Goal: Task Accomplishment & Management: Complete application form

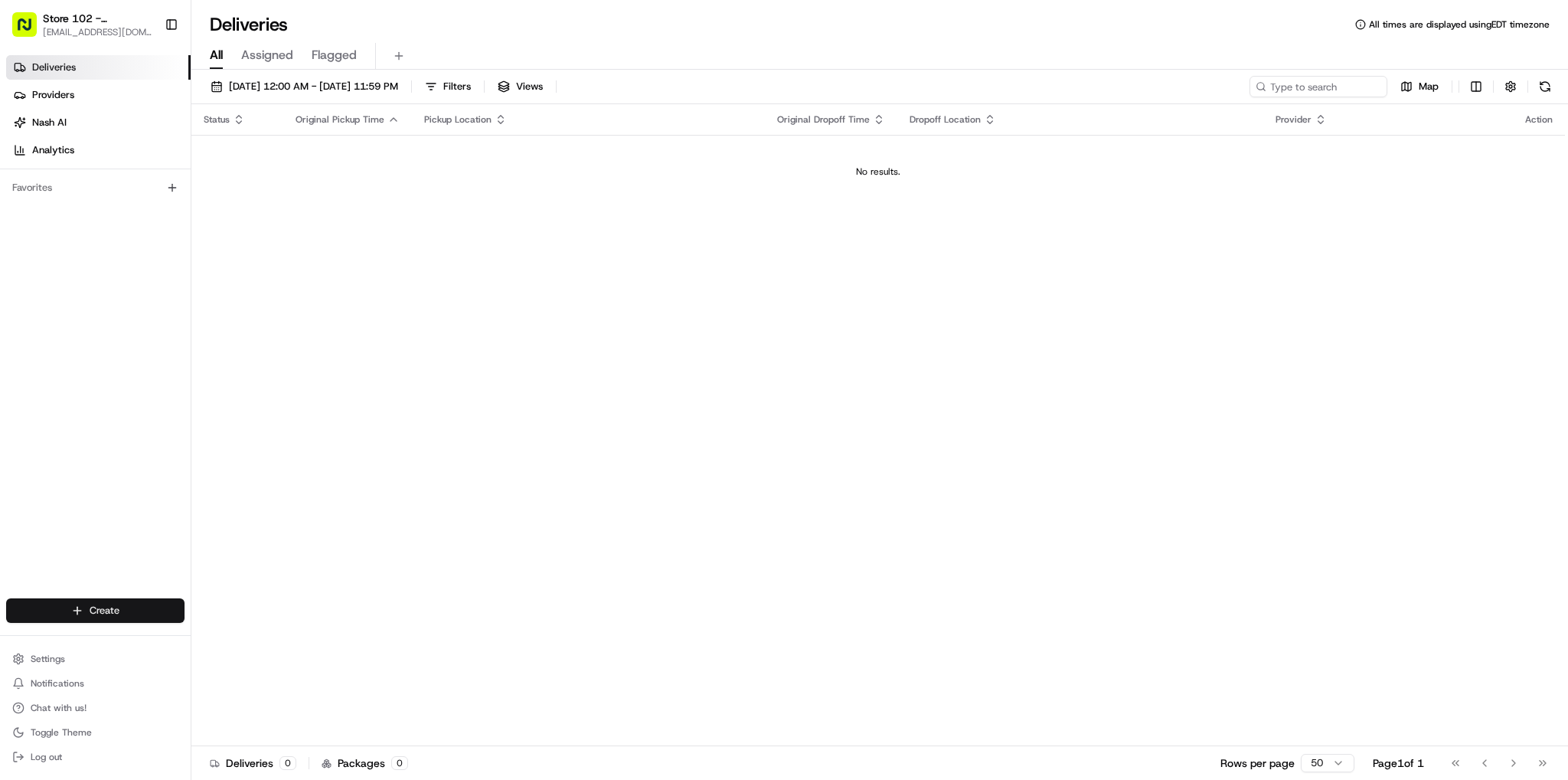
click at [163, 607] on html "Store 102 - [GEOGRAPHIC_DATA] (Just Salad) [EMAIL_ADDRESS][DOMAIN_NAME] Toggle …" at bounding box center [784, 390] width 1568 height 780
click at [221, 637] on link "Delivery" at bounding box center [277, 638] width 171 height 28
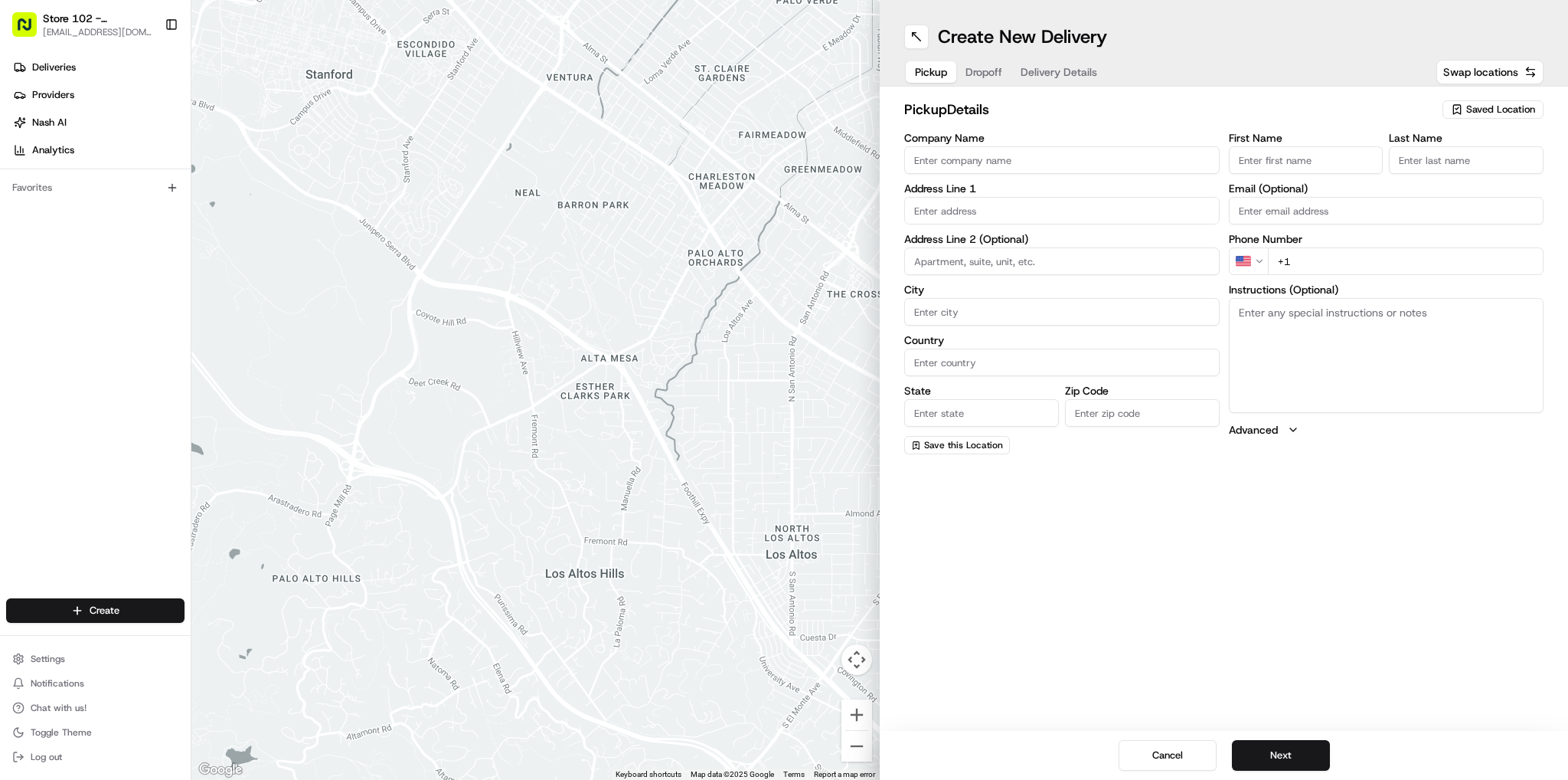
click at [956, 160] on input "Company Name" at bounding box center [1062, 160] width 316 height 28
type input "Just Salad"
type input "[STREET_ADDRESS]"
type input "[GEOGRAPHIC_DATA]"
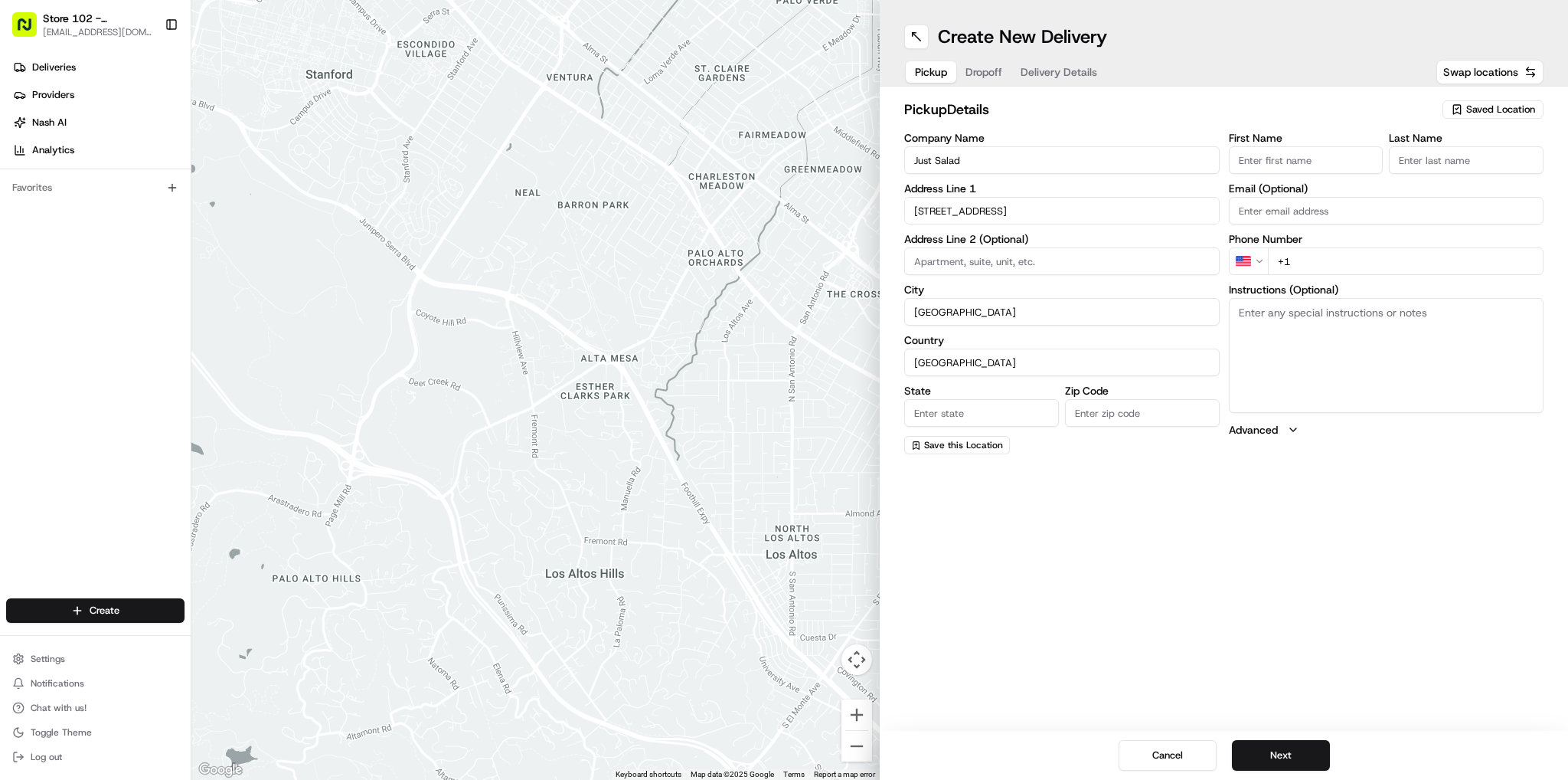
type input "MA"
type input "02110"
type input "abby"
type input "b"
click at [1100, 313] on div "[STREET_ADDRESS]" at bounding box center [1062, 312] width 307 height 23
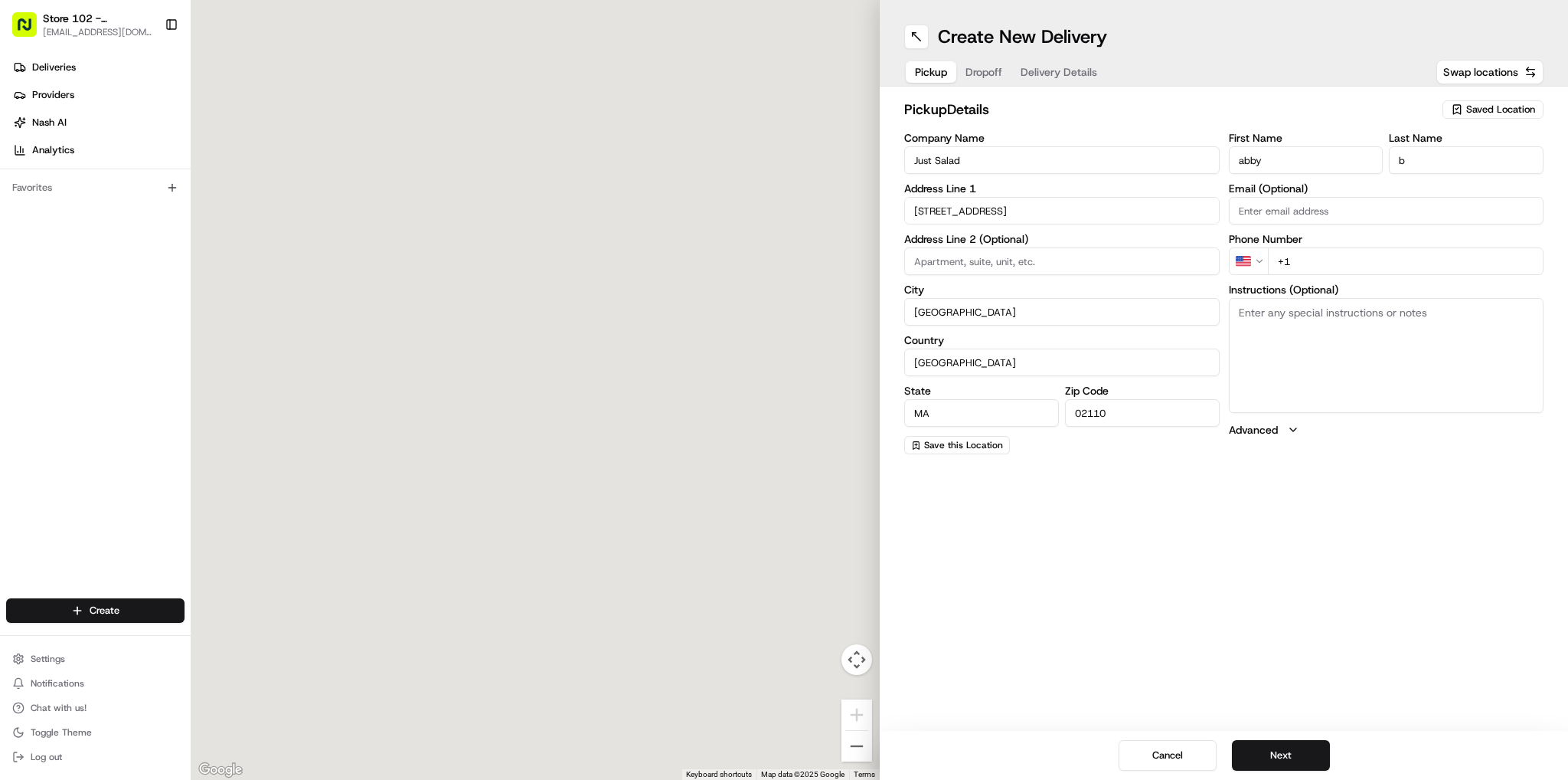
type input "[STREET_ADDRESS]"
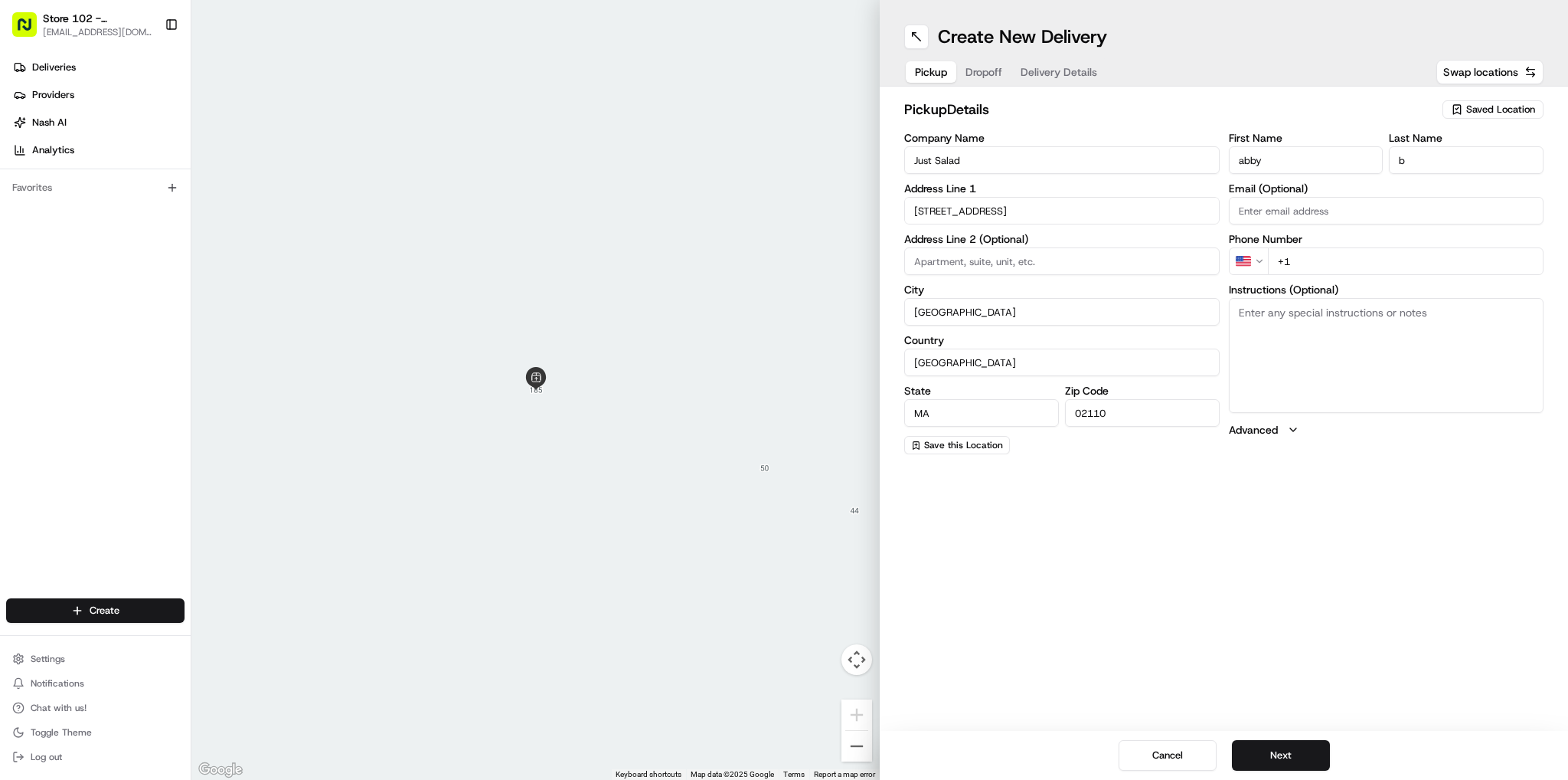
drag, startPoint x: 1320, startPoint y: 258, endPoint x: 1317, endPoint y: 270, distance: 12.4
click at [1317, 270] on input "+1" at bounding box center [1406, 261] width 277 height 28
type input "[PHONE_NUMBER]"
click at [1260, 488] on div "Create New Delivery Pickup Dropoff Delivery Details Swap locations pickup Detai…" at bounding box center [1223, 390] width 689 height 780
click at [1269, 736] on div "Cancel Next" at bounding box center [1223, 755] width 689 height 49
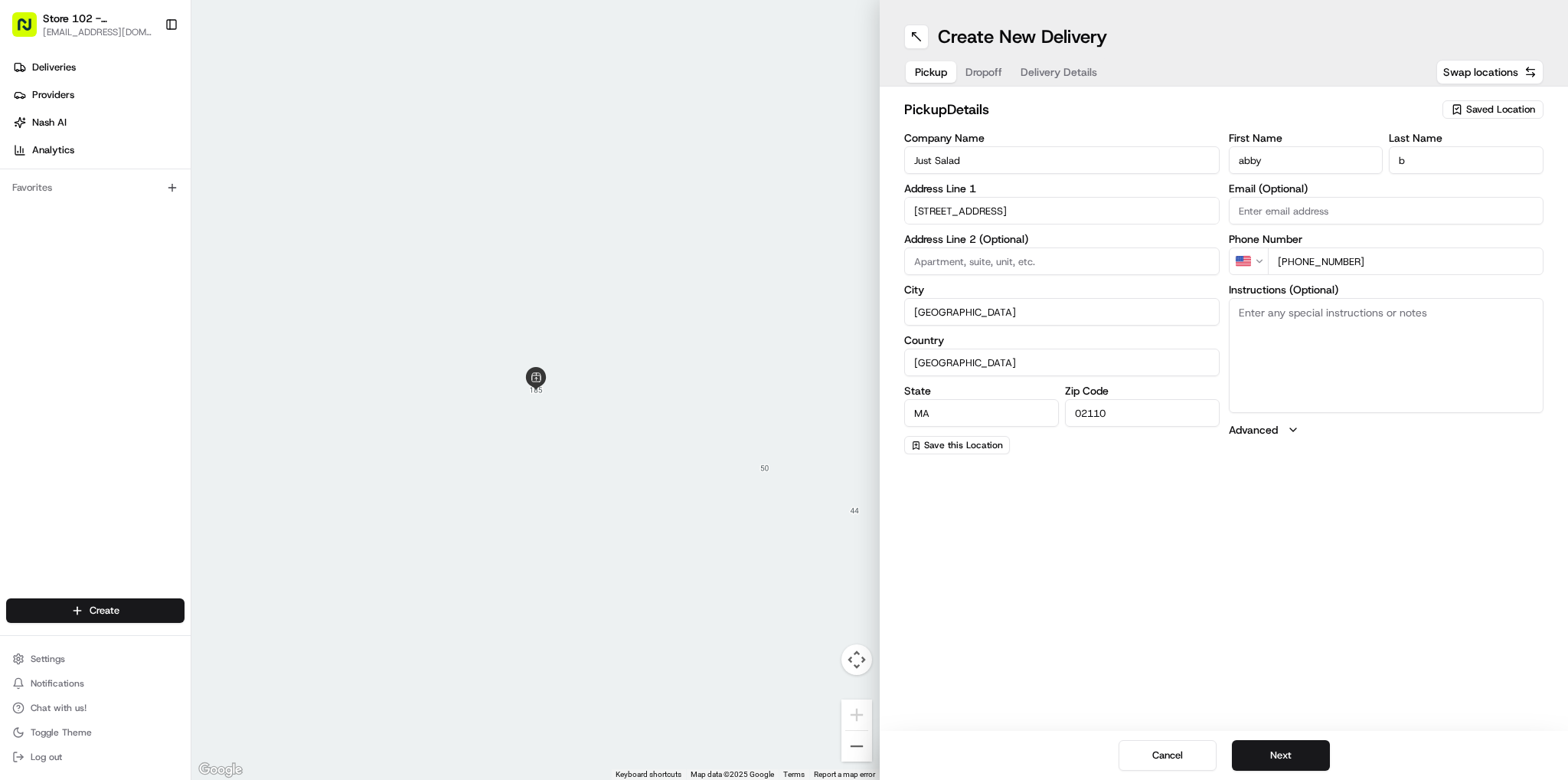
drag, startPoint x: 1266, startPoint y: 748, endPoint x: 1266, endPoint y: 727, distance: 21.0
click at [1268, 748] on button "Next" at bounding box center [1281, 755] width 98 height 31
click at [1167, 156] on input "Company Name" at bounding box center [1062, 160] width 316 height 28
type input "Just Salad - [GEOGRAPHIC_DATA]"
type input "[STREET_ADDRESS][PERSON_NAME]"
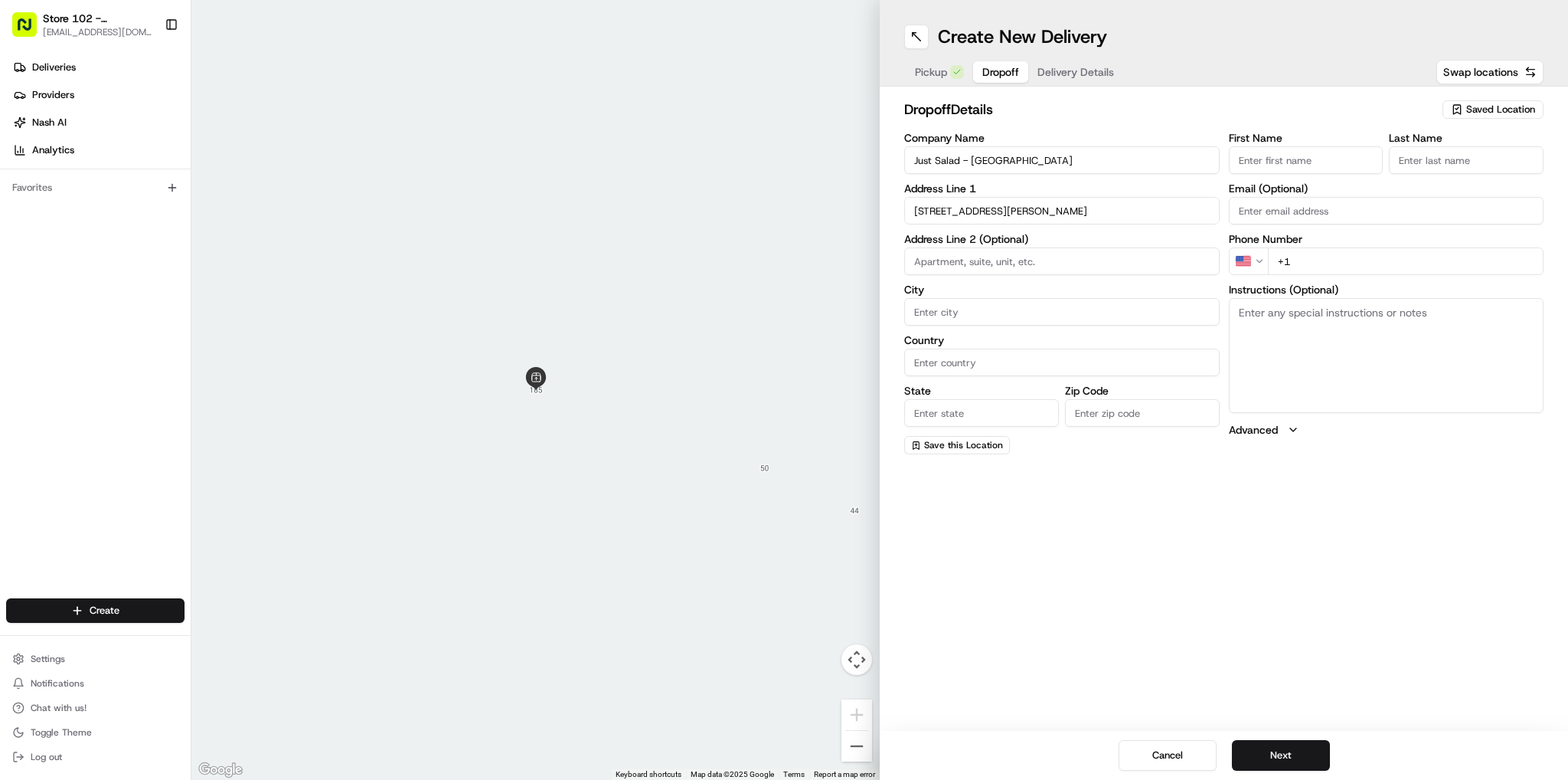
type input "[GEOGRAPHIC_DATA]"
type input "MA"
type input "02141"
type input "Sneha"
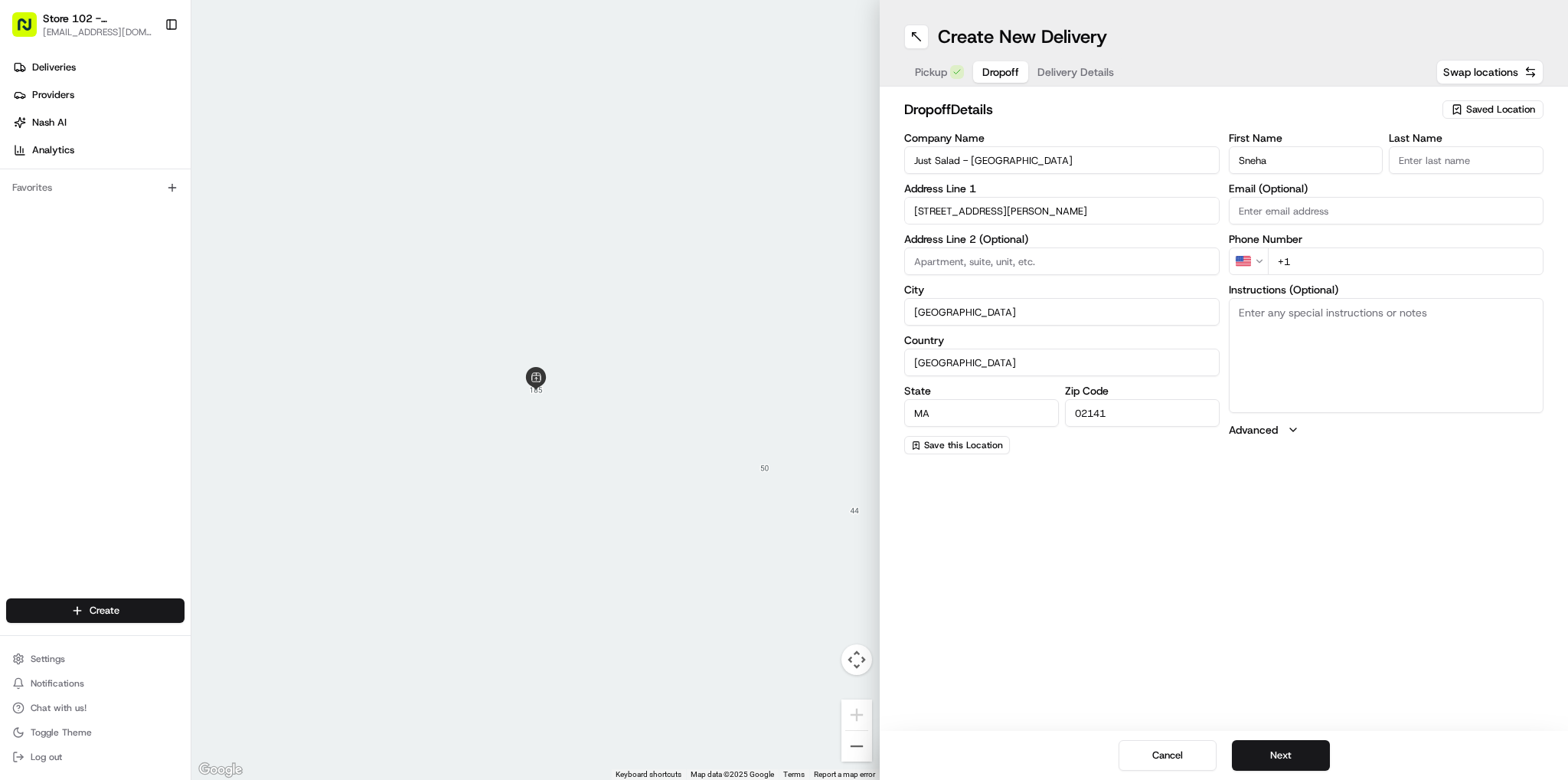
type input "B"
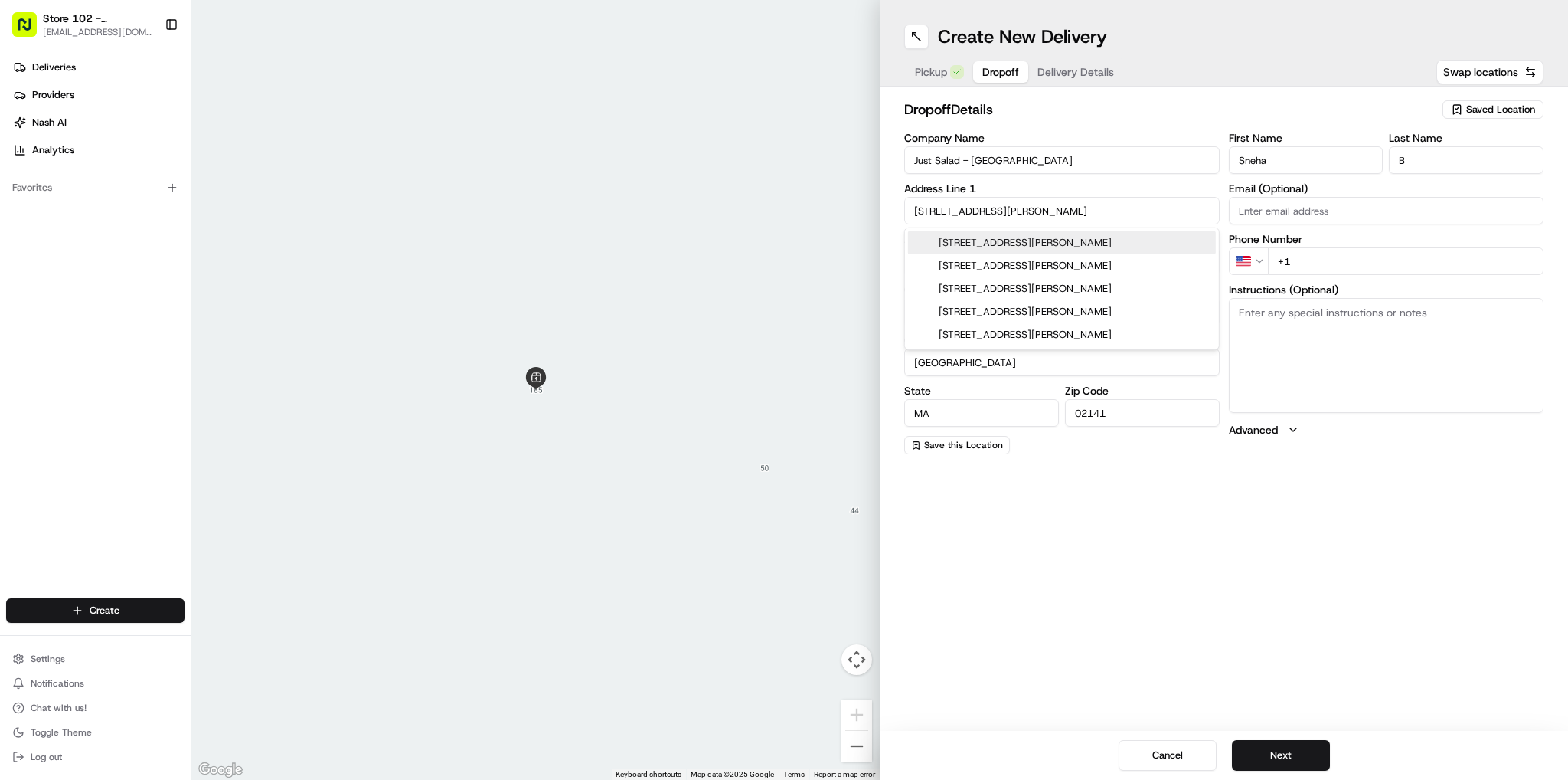
click at [1045, 244] on div "[STREET_ADDRESS][PERSON_NAME]" at bounding box center [1062, 243] width 307 height 23
type input "[STREET_ADDRESS][PERSON_NAME]"
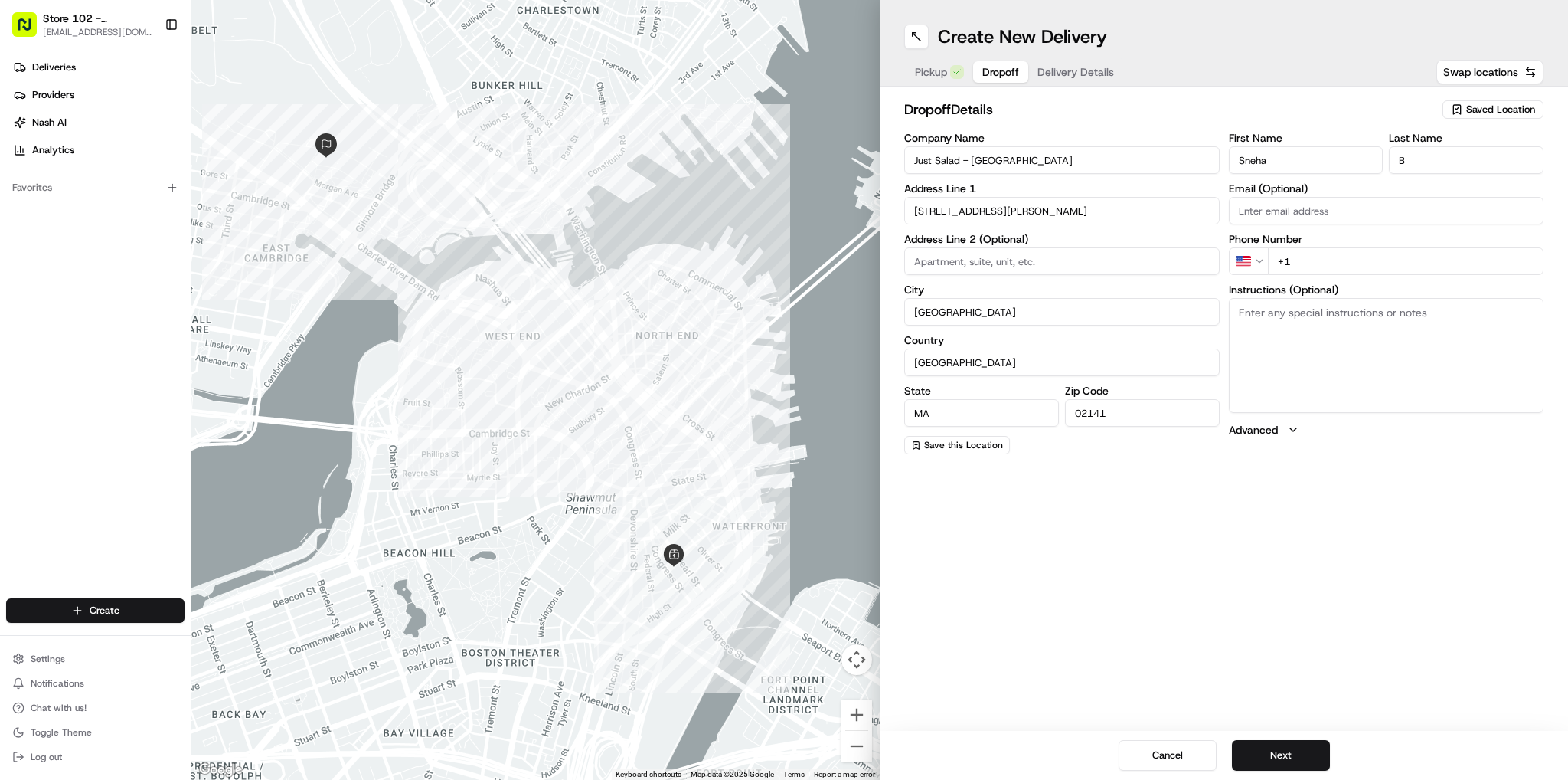
click at [1358, 268] on input "+1" at bounding box center [1406, 261] width 277 height 28
type input "[PHONE_NUMBER]"
click at [1352, 570] on div "Create New Delivery Pickup Dropoff Delivery Details Swap locations dropoff Deta…" at bounding box center [1223, 390] width 689 height 780
click at [1299, 746] on button "Next" at bounding box center [1281, 755] width 98 height 31
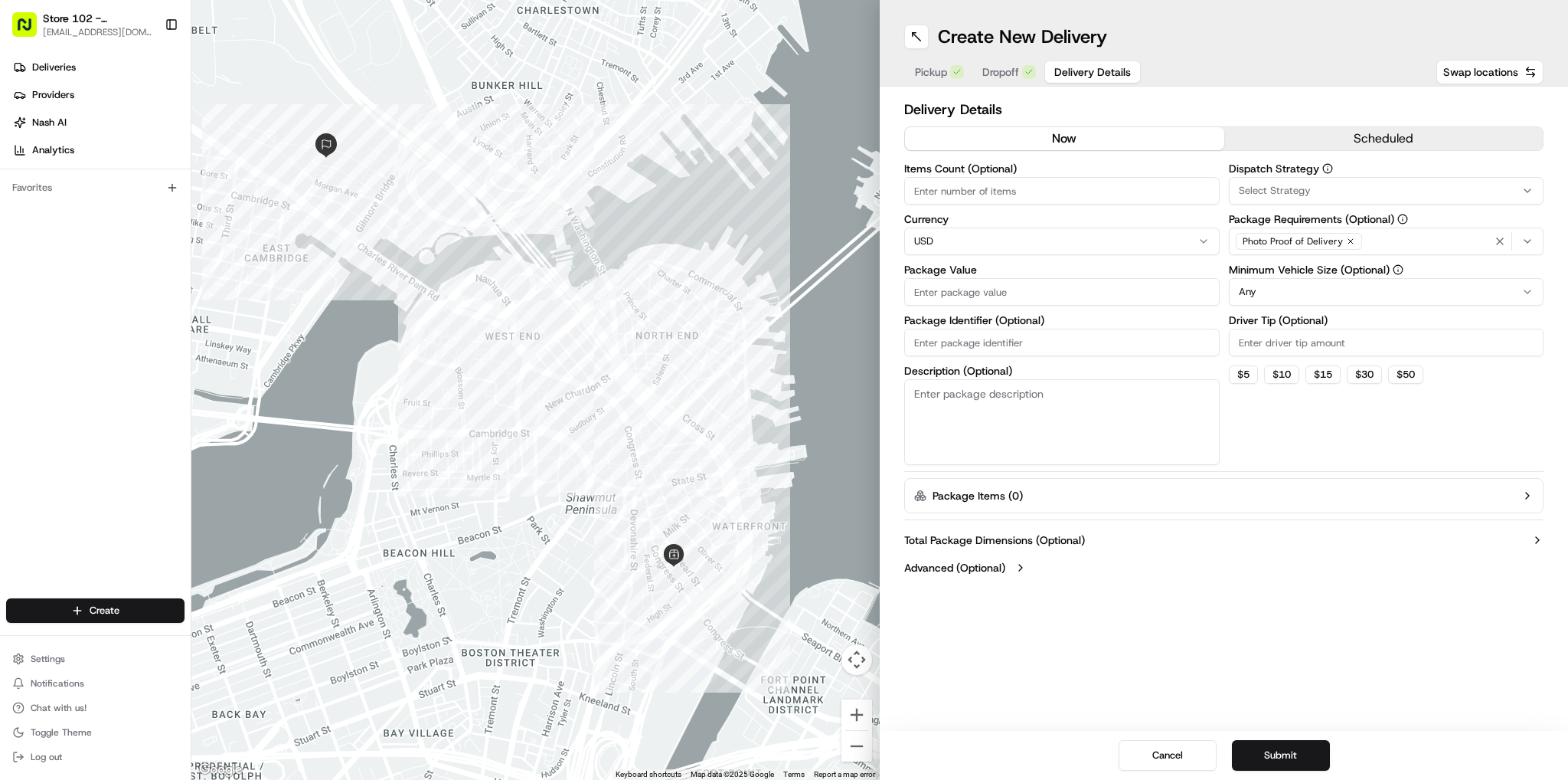
click at [1006, 191] on input "Items Count (Optional)" at bounding box center [1062, 191] width 316 height 28
type input "1"
click at [1117, 297] on input "Package Value" at bounding box center [1062, 292] width 316 height 28
type input "100"
click at [1529, 240] on icon "button" at bounding box center [1528, 241] width 12 height 12
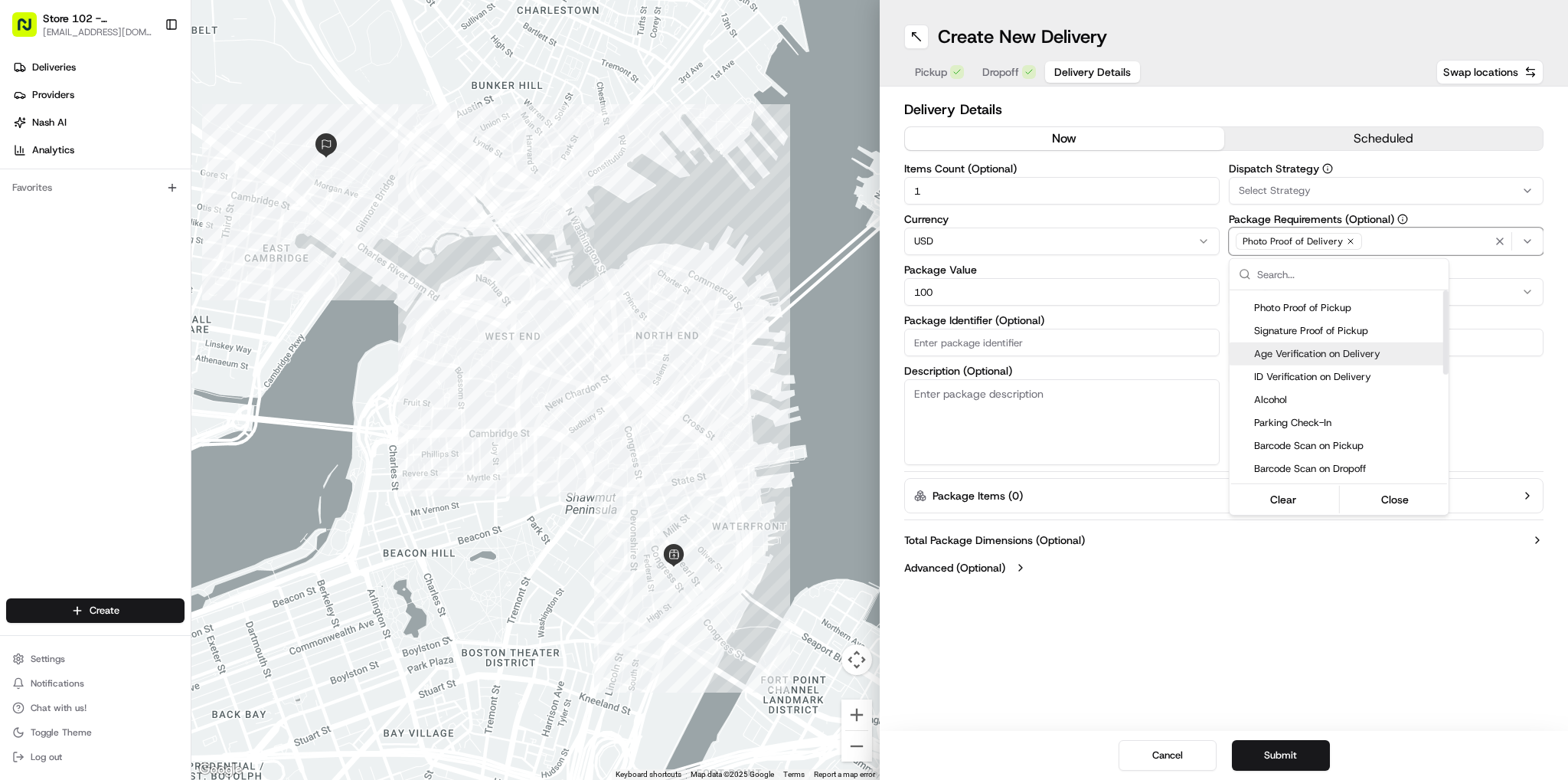
scroll to position [153, 0]
click at [1280, 441] on span "Pincode Verification" at bounding box center [1348, 447] width 189 height 14
click at [1132, 667] on html "Store 102 - [GEOGRAPHIC_DATA] (Just Salad) [EMAIL_ADDRESS][DOMAIN_NAME] Toggle …" at bounding box center [784, 390] width 1568 height 780
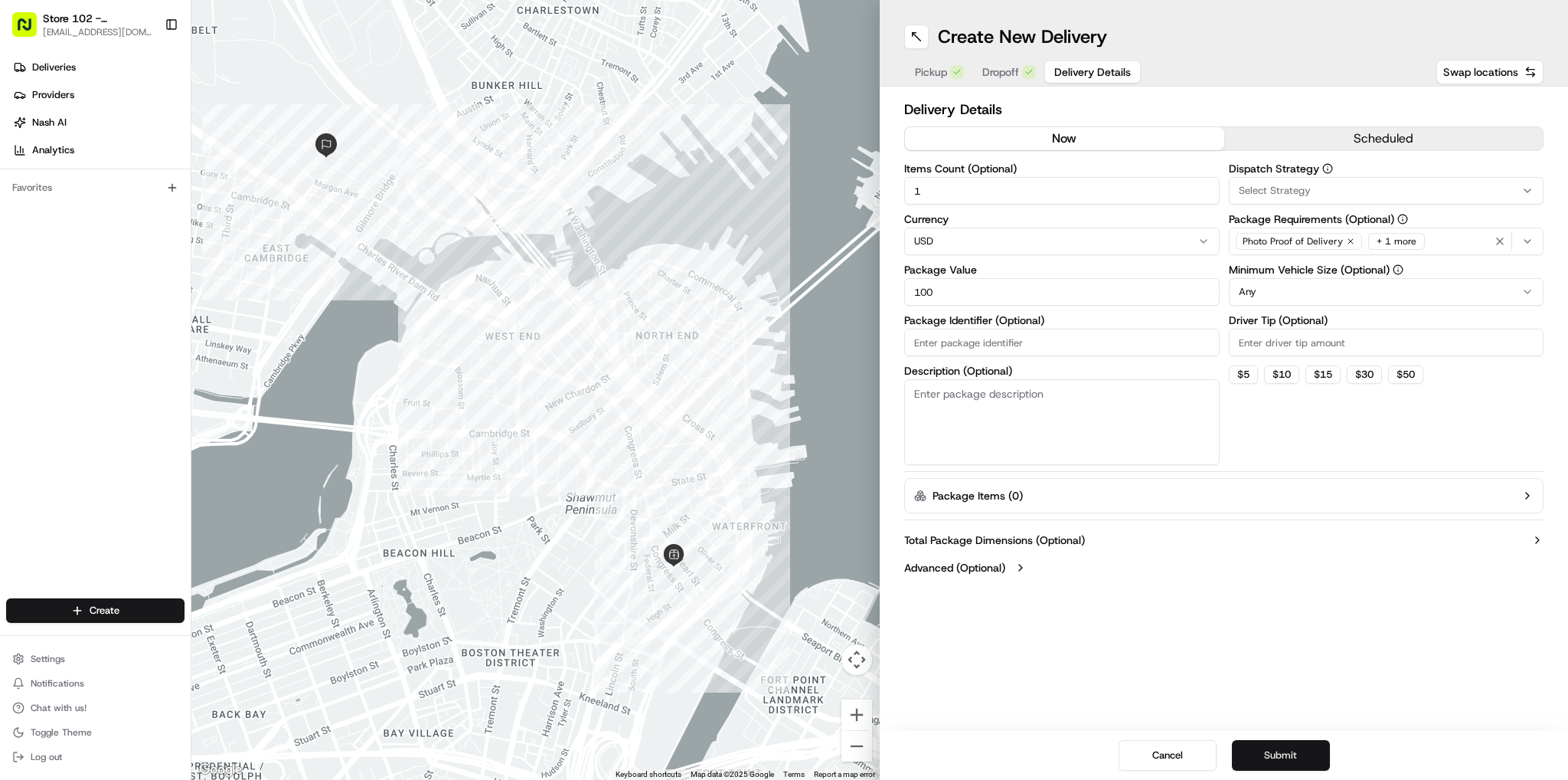
click at [1259, 748] on button "Submit" at bounding box center [1281, 755] width 98 height 31
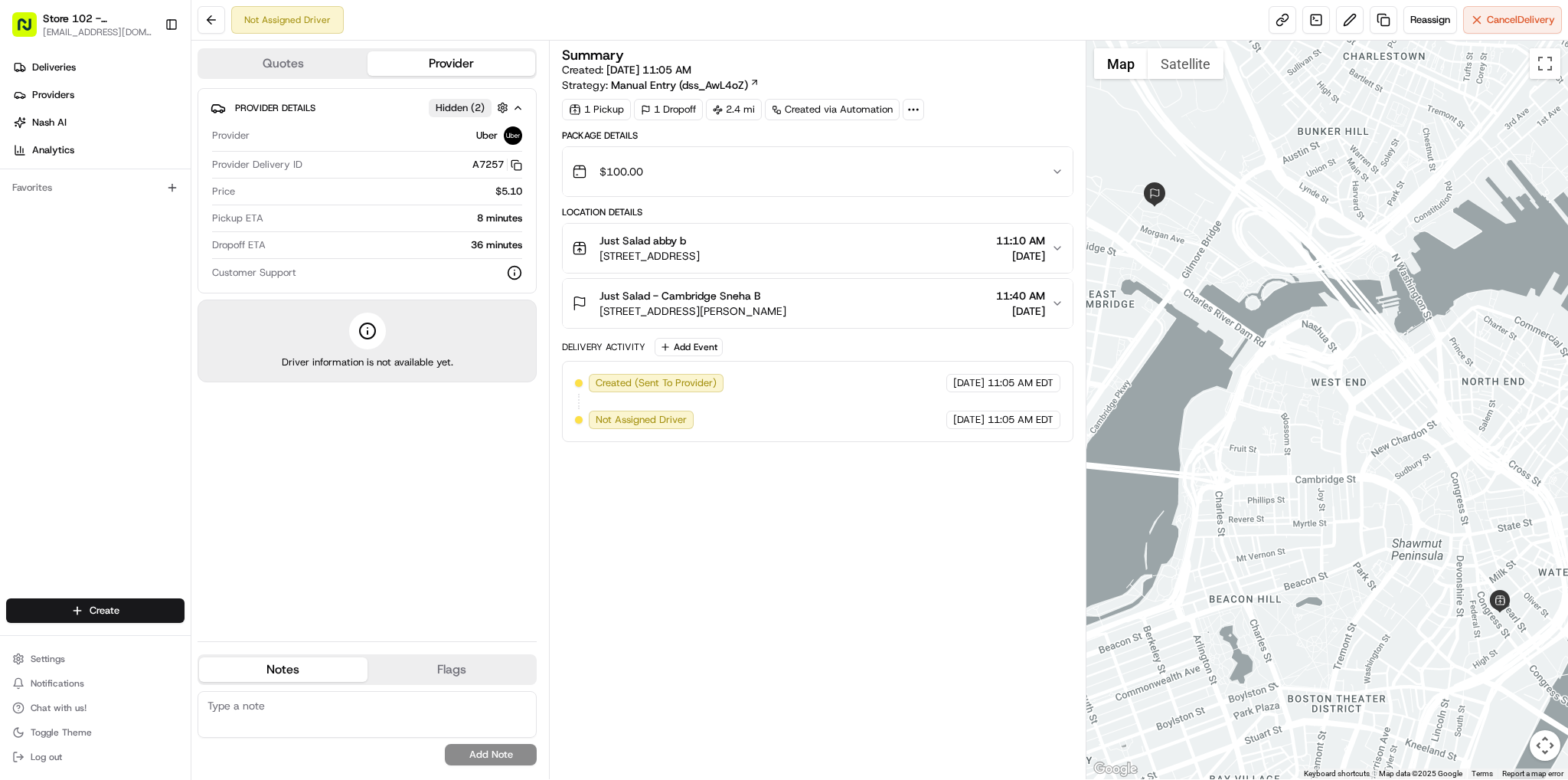
click at [414, 507] on div "Provider Details Hidden ( 2 ) Provider Uber Provider Delivery ID A7257 Copy del…" at bounding box center [367, 358] width 339 height 540
